Goal: Entertainment & Leisure: Consume media (video, audio)

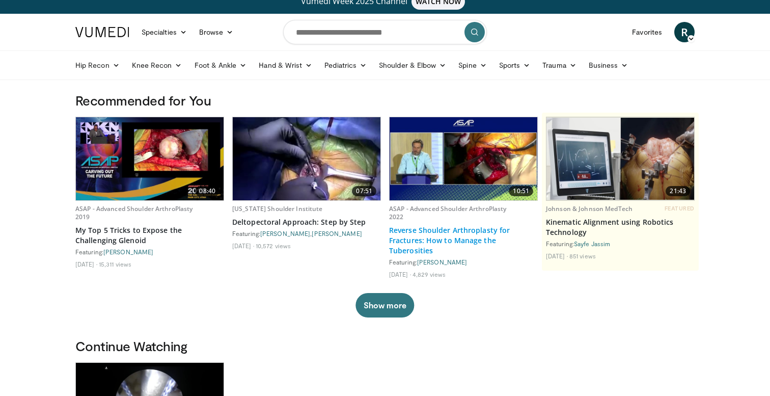
scroll to position [15, 0]
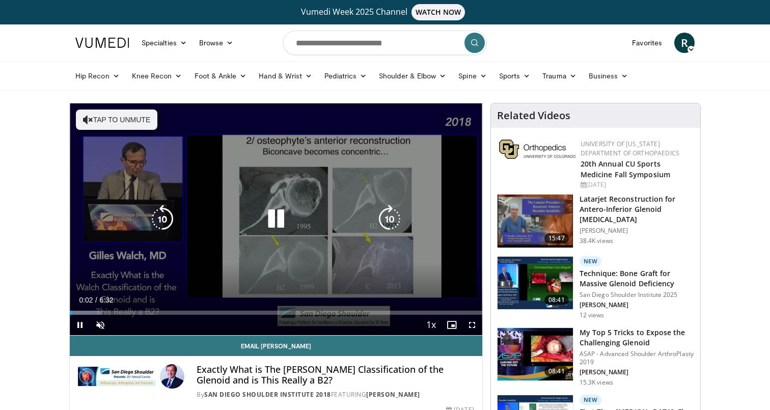
click at [93, 121] on button "Tap to unmute" at bounding box center [117, 120] width 82 height 20
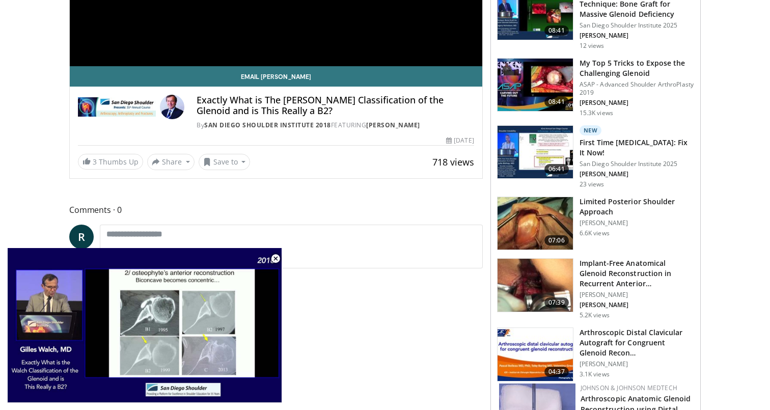
scroll to position [309, 0]
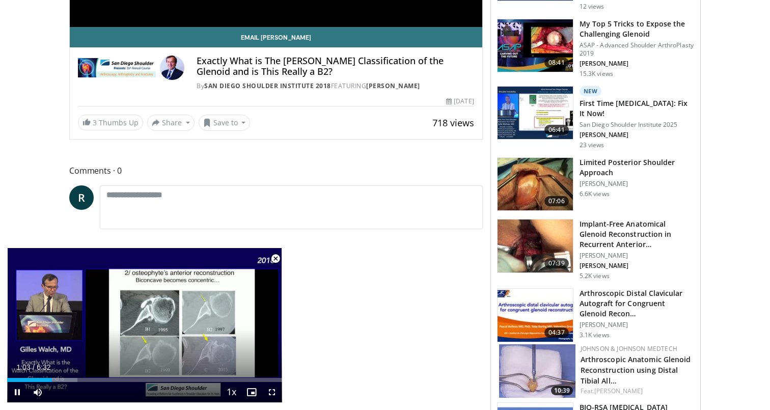
click at [275, 256] on span "Video Player" at bounding box center [275, 259] width 20 height 20
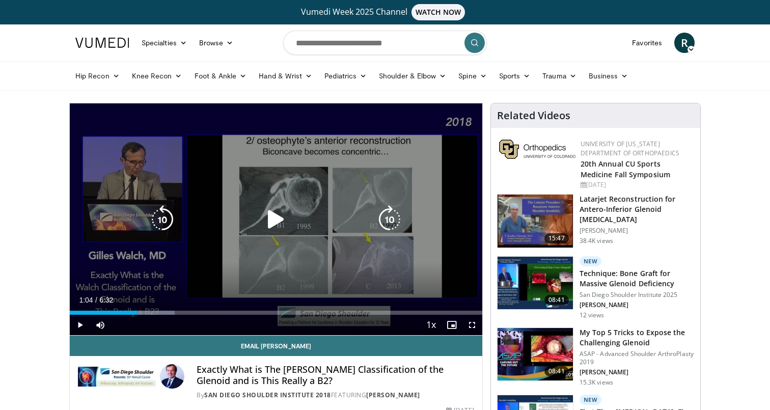
scroll to position [0, 0]
click at [270, 222] on icon "Video Player" at bounding box center [276, 219] width 29 height 29
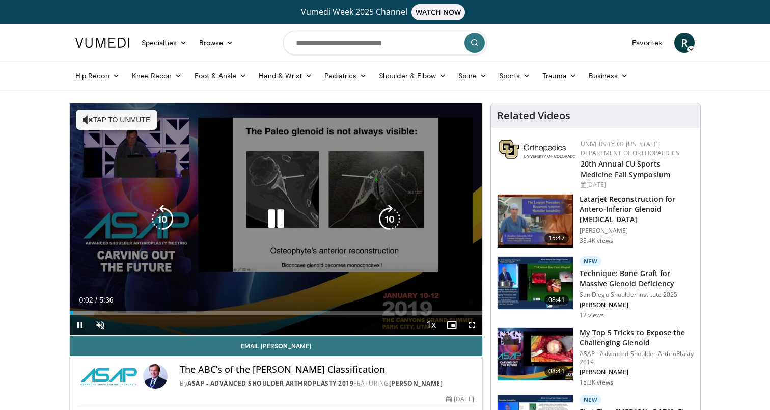
click at [107, 118] on button "Tap to unmute" at bounding box center [117, 120] width 82 height 20
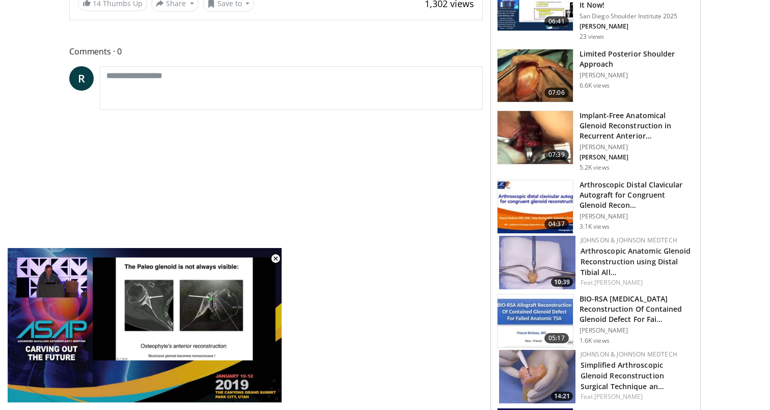
scroll to position [428, 0]
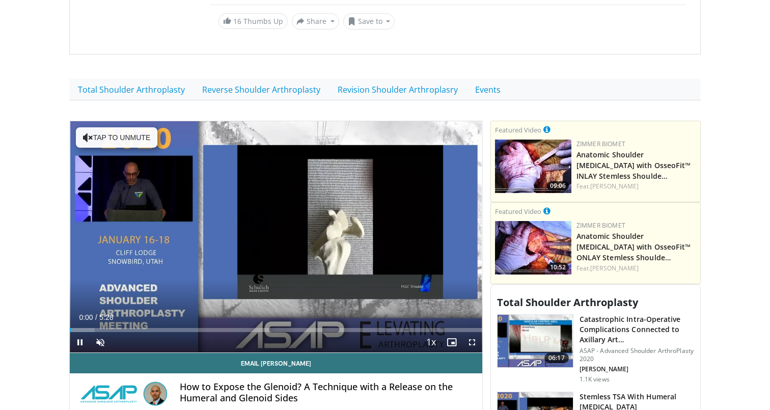
scroll to position [214, 0]
